Goal: Transaction & Acquisition: Subscribe to service/newsletter

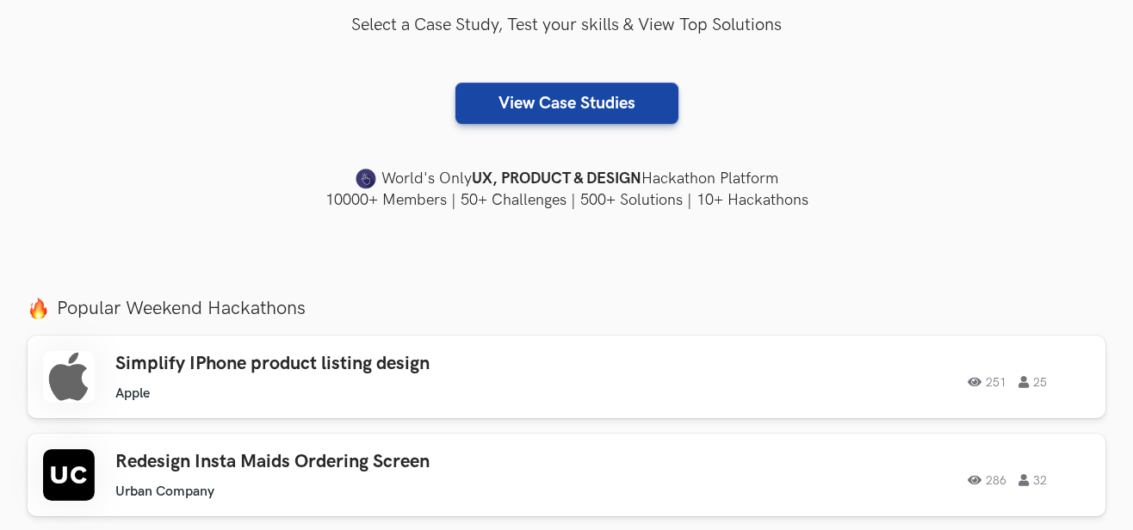
scroll to position [439, 0]
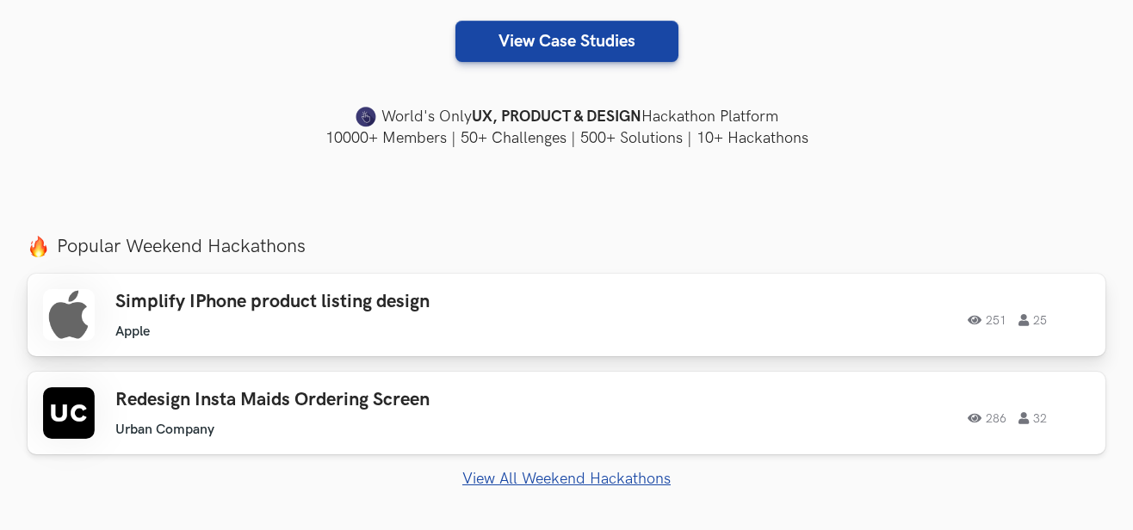
click at [526, 304] on h3 "Simplify IPhone product listing design" at bounding box center [353, 302] width 477 height 22
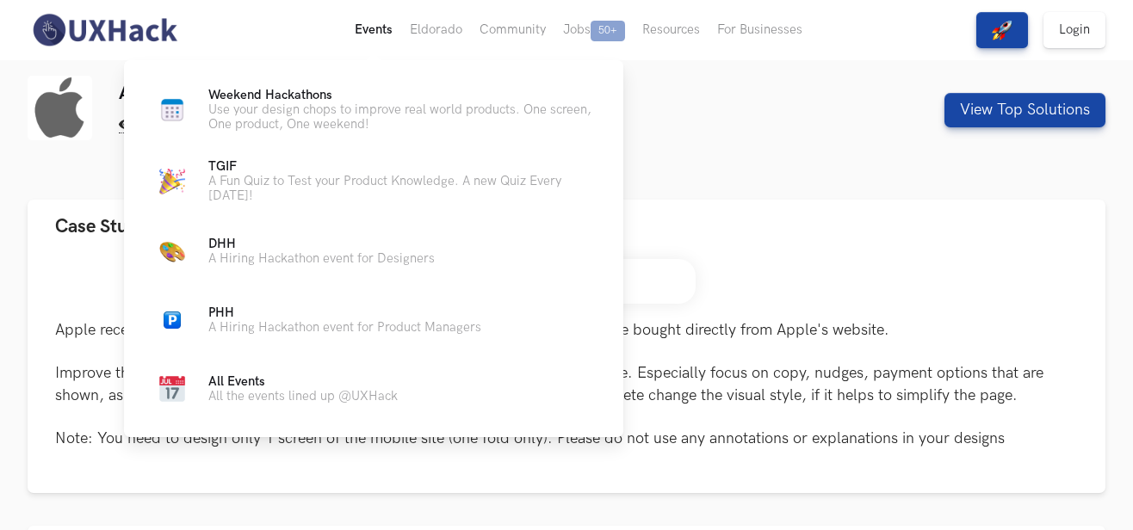
click at [361, 15] on button "Events Live" at bounding box center [373, 30] width 55 height 60
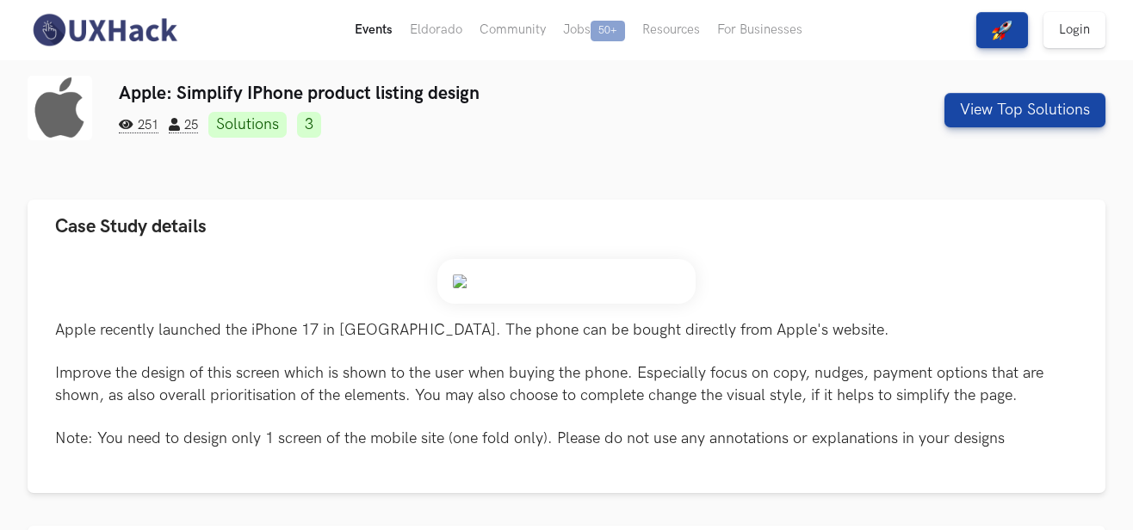
click at [390, 34] on button "Events Live" at bounding box center [373, 30] width 55 height 60
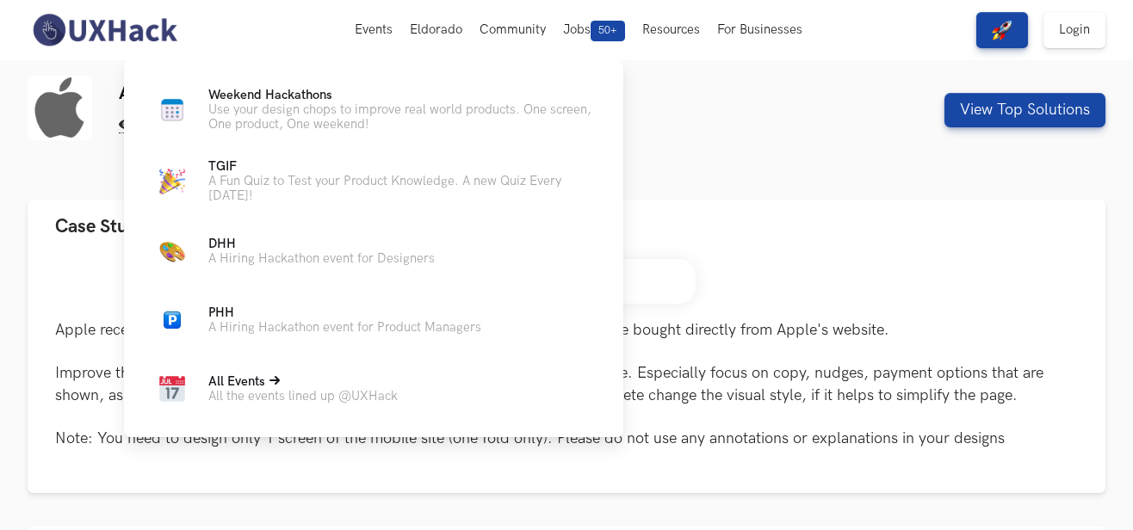
click at [270, 405] on link "All Events All the events lined up @UXHack" at bounding box center [373, 388] width 444 height 41
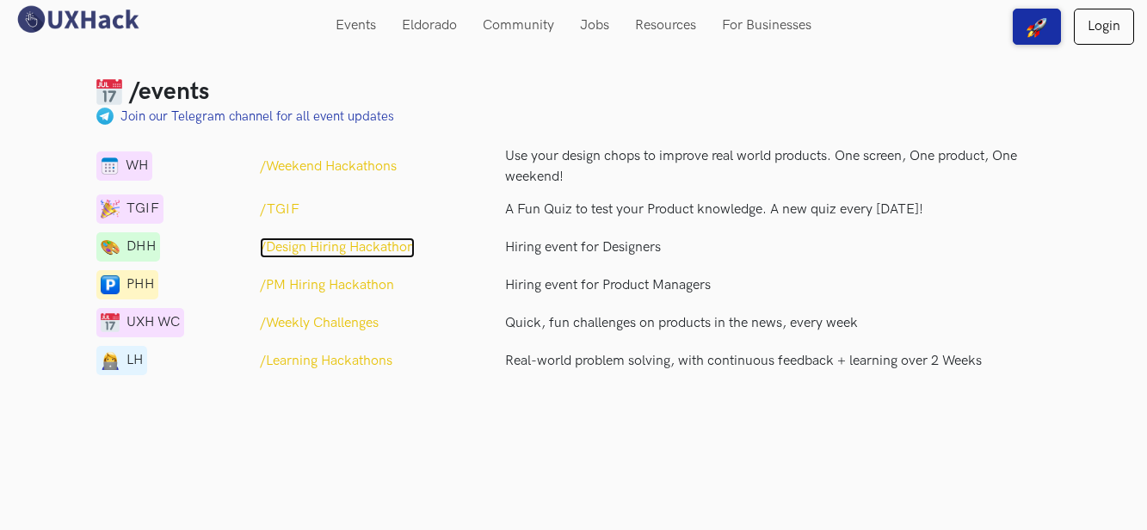
click at [324, 244] on p "/Design Hiring Hackathon" at bounding box center [337, 248] width 155 height 21
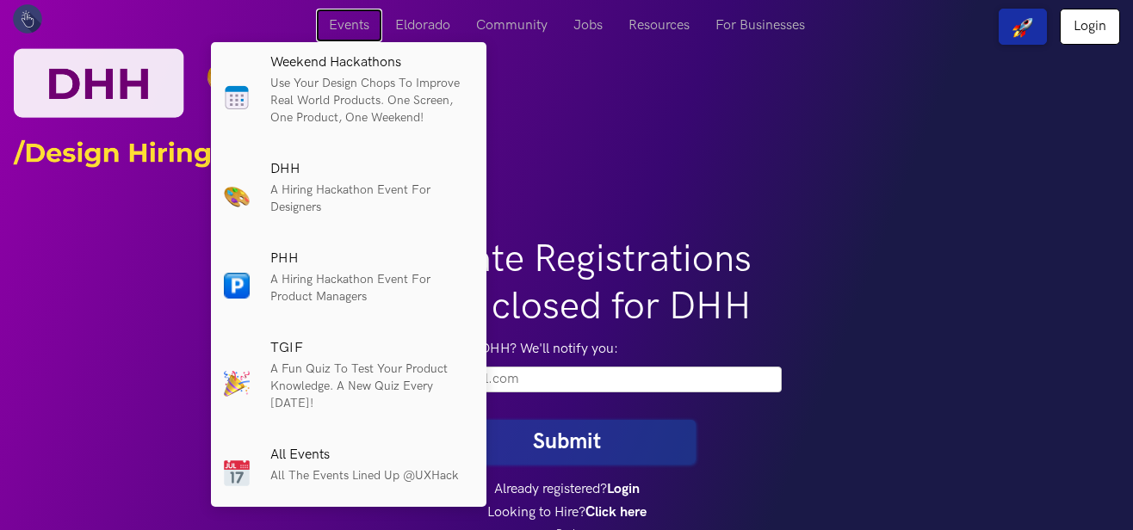
click at [358, 23] on link "Events" at bounding box center [349, 26] width 66 height 34
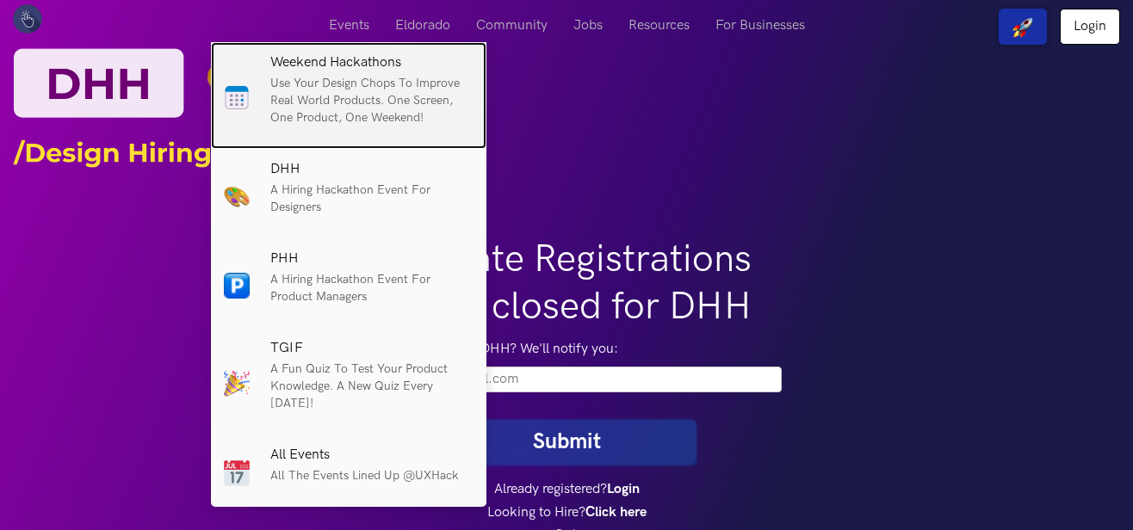
click at [380, 88] on p "Use your design chops to improve real world products. One screen, One product, …" at bounding box center [371, 101] width 203 height 52
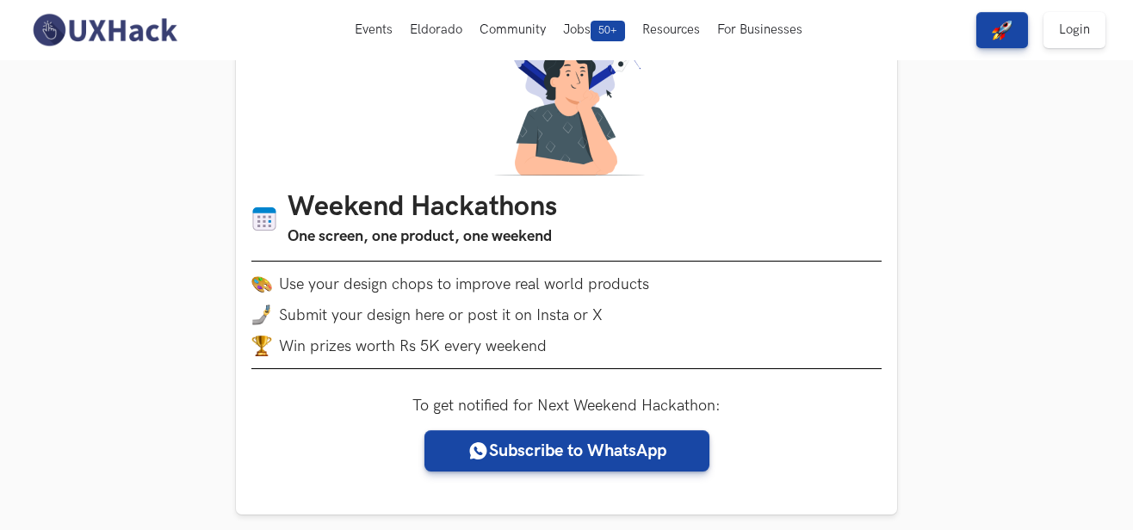
scroll to position [176, 0]
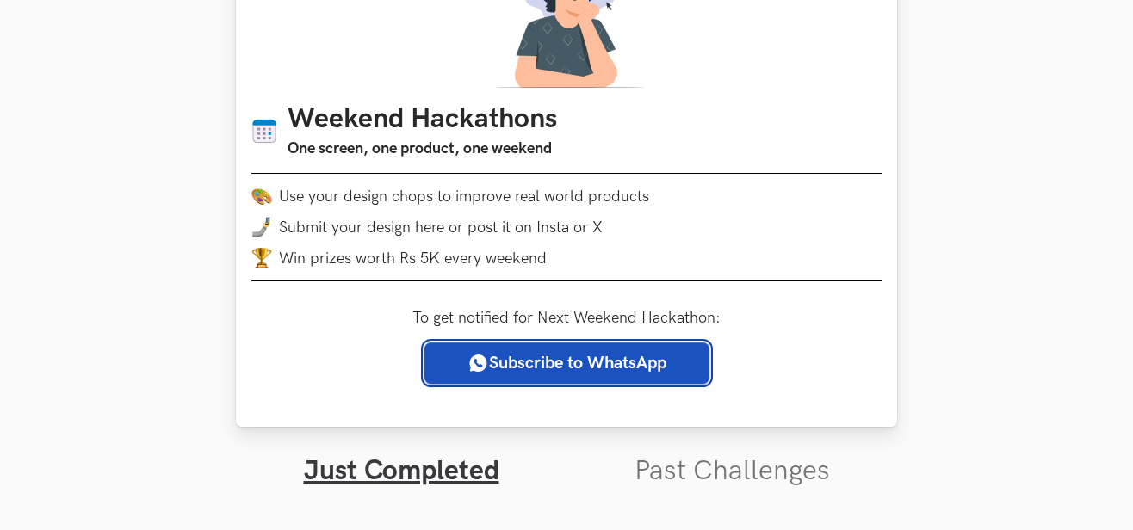
click at [454, 371] on link "Subscribe to WhatsApp" at bounding box center [566, 363] width 285 height 41
